Goal: Information Seeking & Learning: Find specific fact

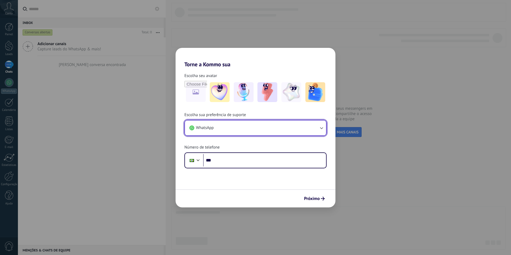
click at [290, 129] on button "WhatsApp" at bounding box center [255, 128] width 141 height 15
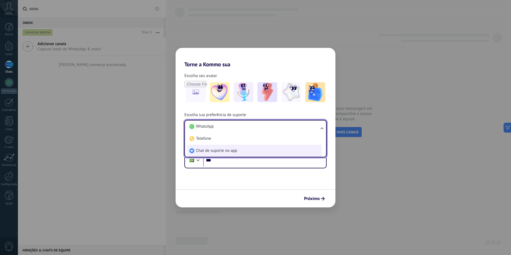
click at [288, 150] on li "Chat de suporte no app" at bounding box center [254, 151] width 134 height 12
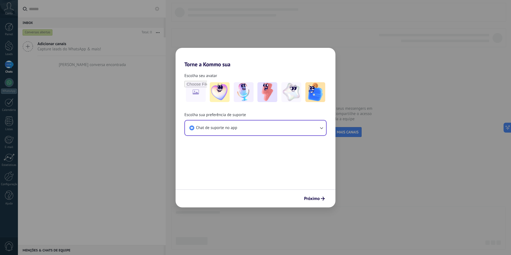
drag, startPoint x: 321, startPoint y: 201, endPoint x: 311, endPoint y: 139, distance: 62.2
click at [321, 200] on button "Próximo" at bounding box center [314, 198] width 26 height 9
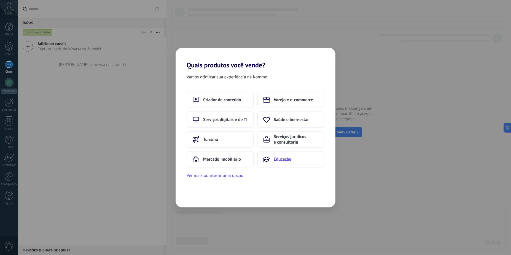
click at [288, 155] on button "Educação" at bounding box center [290, 159] width 67 height 17
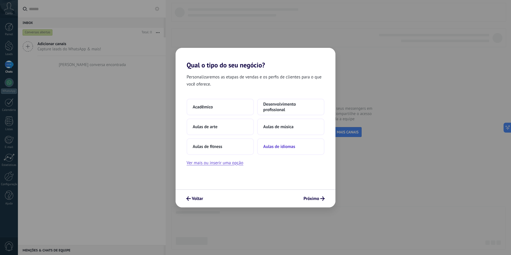
click at [290, 146] on span "Aulas de idiomas" at bounding box center [279, 147] width 32 height 6
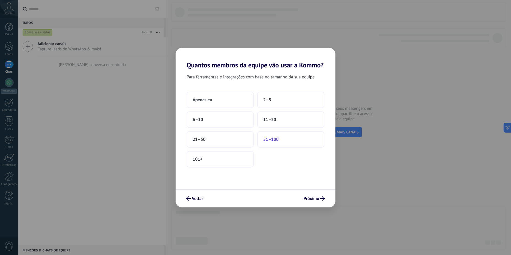
click at [290, 140] on button "51–100" at bounding box center [290, 139] width 67 height 17
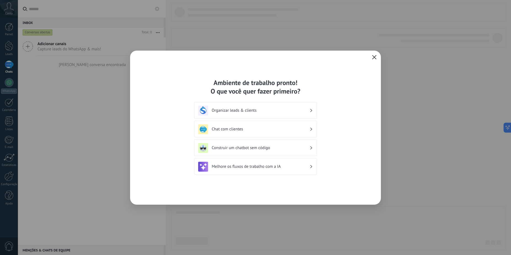
click at [377, 58] on button "button" at bounding box center [374, 58] width 7 height 8
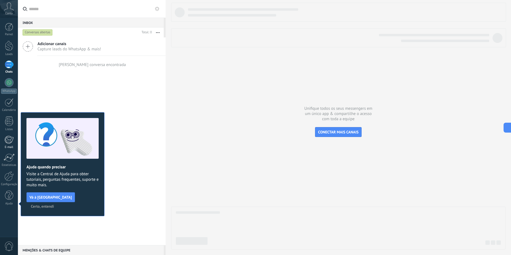
click at [10, 144] on link "E-mail" at bounding box center [9, 142] width 18 height 13
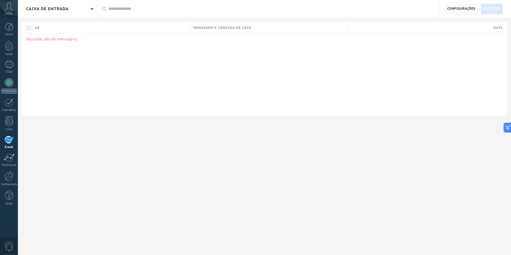
click at [456, 8] on span "Configurações" at bounding box center [461, 9] width 28 height 10
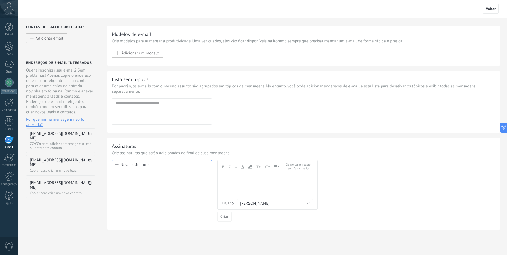
click at [90, 135] on use at bounding box center [89, 133] width 3 height 3
click at [90, 136] on span at bounding box center [89, 136] width 3 height 9
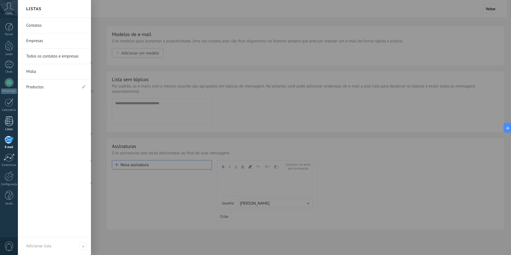
click at [11, 128] on div "Listas" at bounding box center [9, 130] width 16 height 4
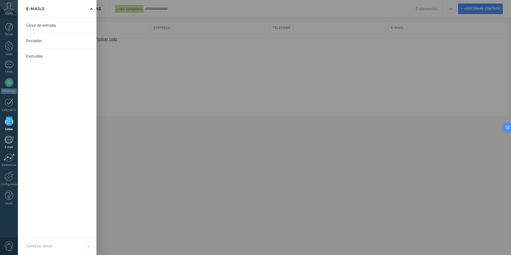
click at [13, 144] on div at bounding box center [8, 140] width 9 height 8
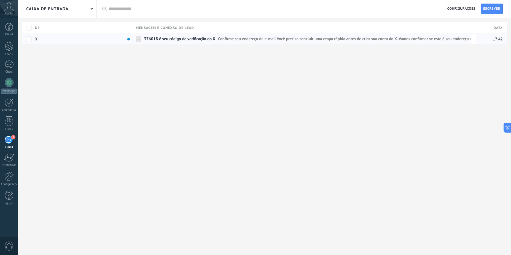
click at [201, 42] on span "376018 é seu código de verificação do X" at bounding box center [179, 40] width 71 height 8
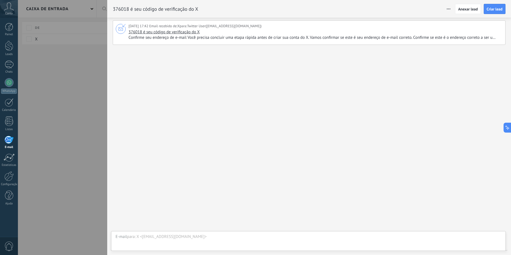
click at [253, 37] on span "Confirme seu endereço de e-mail Você precisa concluir uma etapa rápida antes de…" at bounding box center [314, 38] width 372 height 6
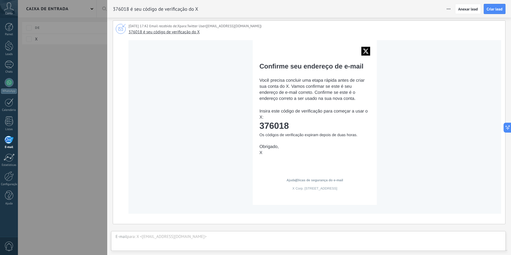
drag, startPoint x: 293, startPoint y: 123, endPoint x: 260, endPoint y: 128, distance: 33.7
click at [260, 128] on td "376018" at bounding box center [314, 126] width 111 height 10
copy td "376018"
drag, startPoint x: 62, startPoint y: 148, endPoint x: 71, endPoint y: 0, distance: 148.2
click at [64, 147] on div at bounding box center [255, 127] width 511 height 255
